Goal: Information Seeking & Learning: Compare options

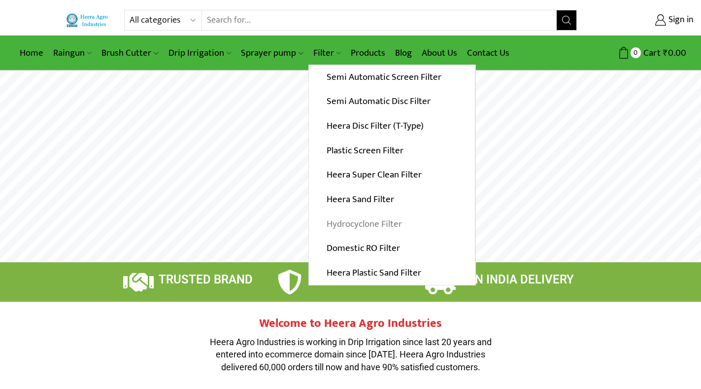
click at [356, 223] on link "Hydrocyclone Filter" at bounding box center [392, 223] width 166 height 25
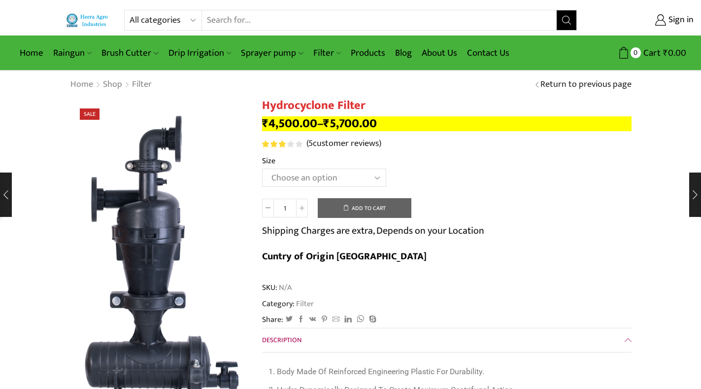
scroll to position [49, 0]
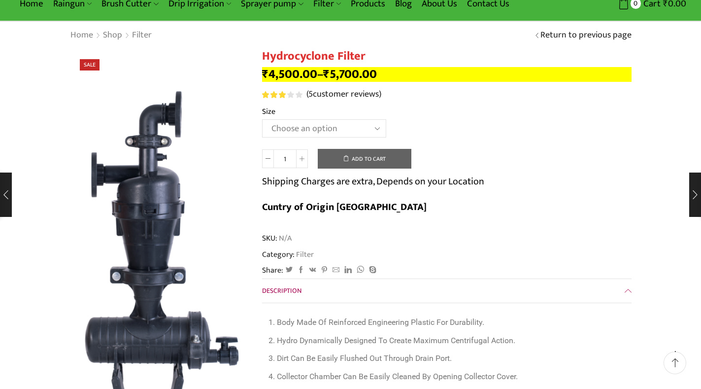
click at [375, 125] on select "Choose an option 2" Hydrocyclone Filter 2.5" Hydrocyclone Filter 3" Hydrocyclon…" at bounding box center [324, 128] width 124 height 18
select select "3" Hydrocyclone Filter"
click at [262, 119] on select "Choose an option 2" Hydrocyclone Filter 2.5" Hydrocyclone Filter 3" Hydrocyclon…" at bounding box center [324, 128] width 124 height 18
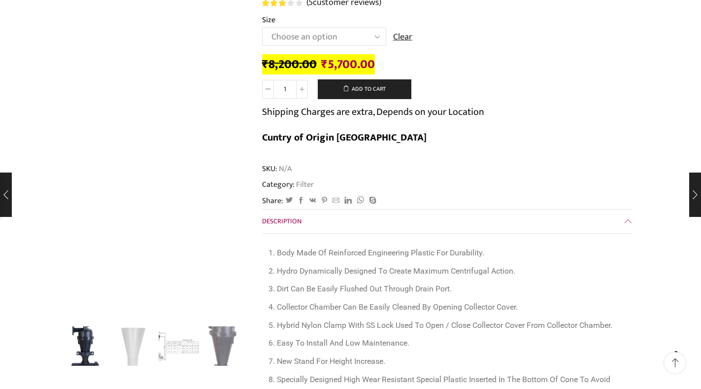
scroll to position [148, 0]
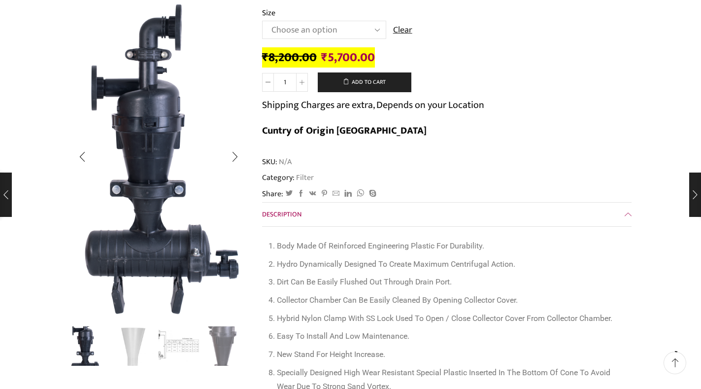
click at [183, 348] on img "3 / 4" at bounding box center [179, 345] width 41 height 41
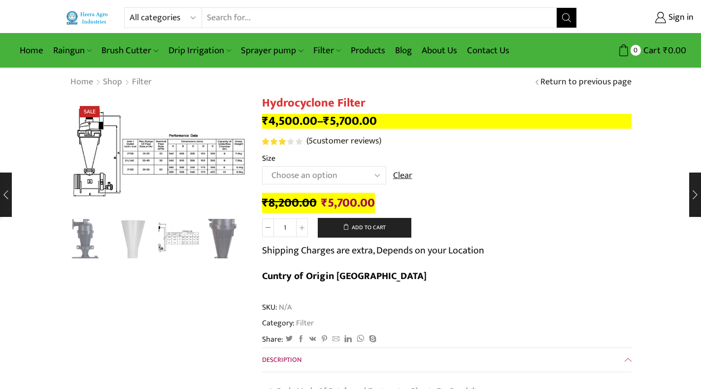
scroll to position [0, 0]
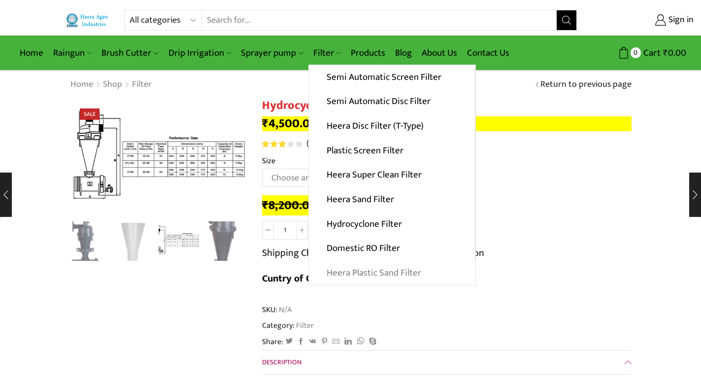
click at [348, 276] on link "Heera Plastic Sand Filter" at bounding box center [392, 273] width 167 height 25
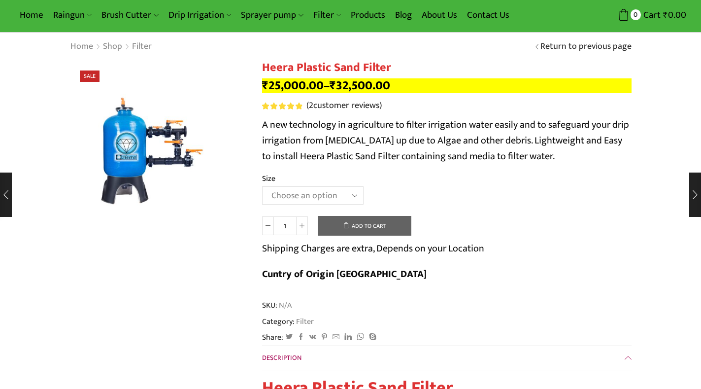
scroll to position [49, 0]
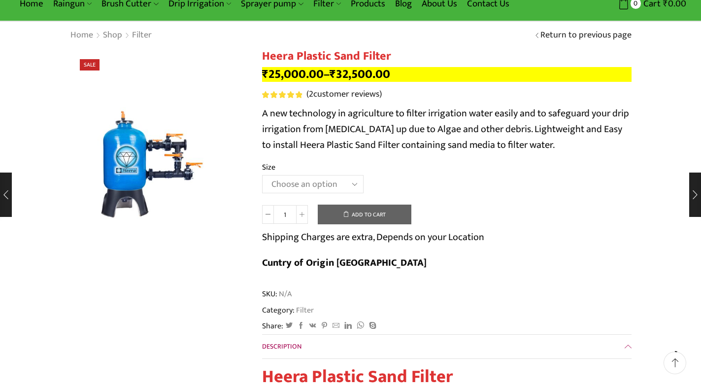
click at [356, 182] on select "Choose an option 2.5’’x 30 m3 2’’ x 20 m3 3.0’’x 40 m3 3.0’’x 50 m3" at bounding box center [313, 184] width 102 height 18
select select "3-0x-50-m3"
click at [262, 175] on select "Choose an option 2.5’’x 30 m3 2’’ x 20 m3 3.0’’x 40 m3 3.0’’x 50 m3" at bounding box center [313, 184] width 102 height 18
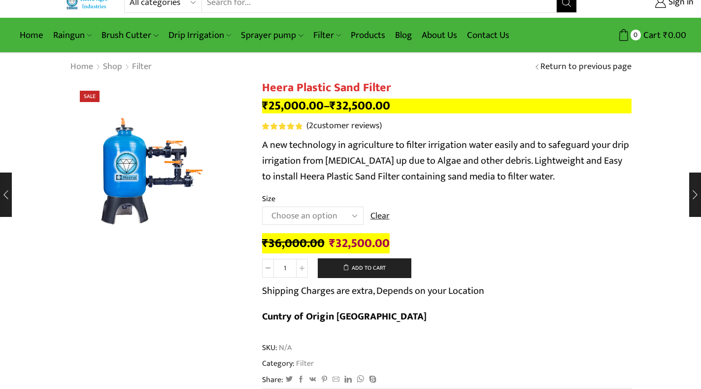
scroll to position [0, 0]
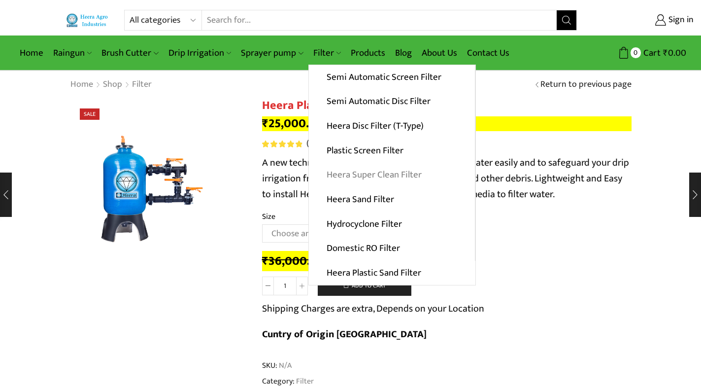
click at [352, 174] on link "Heera Super Clean Filter" at bounding box center [392, 175] width 166 height 25
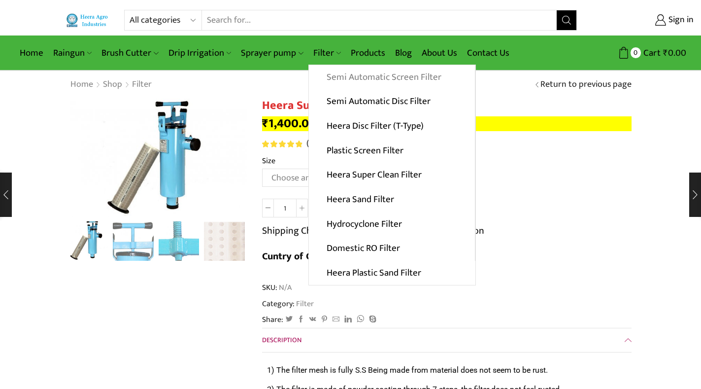
click at [356, 77] on link "Semi Automatic Screen Filter" at bounding box center [392, 77] width 166 height 25
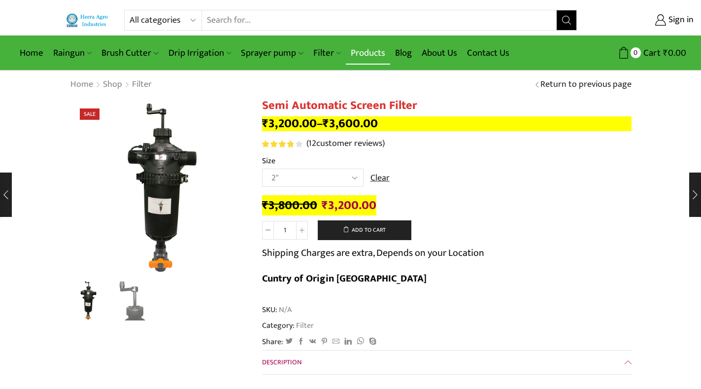
click at [367, 57] on link "Products" at bounding box center [368, 52] width 44 height 23
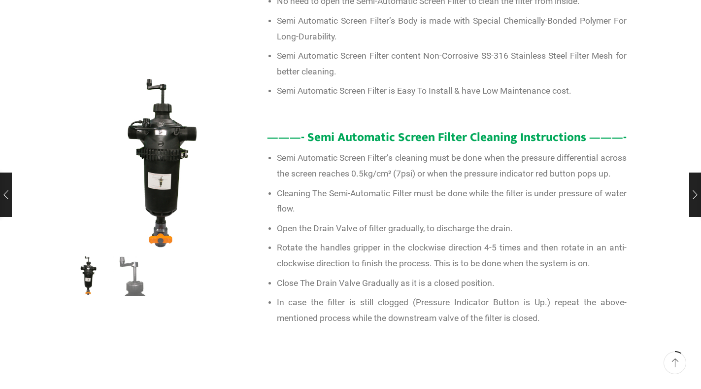
scroll to position [493, 0]
